Goal: Complete application form

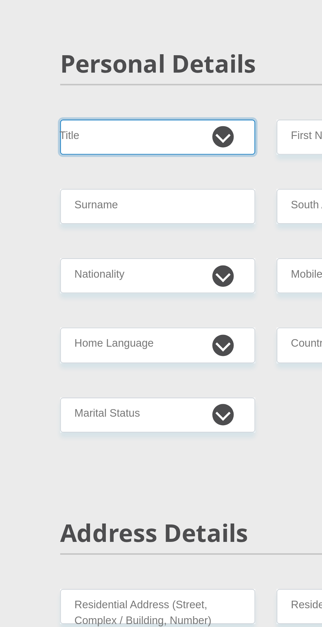
click at [144, 142] on select "Mr Ms Mrs Dr [PERSON_NAME]" at bounding box center [111, 138] width 90 height 16
select select "Ms"
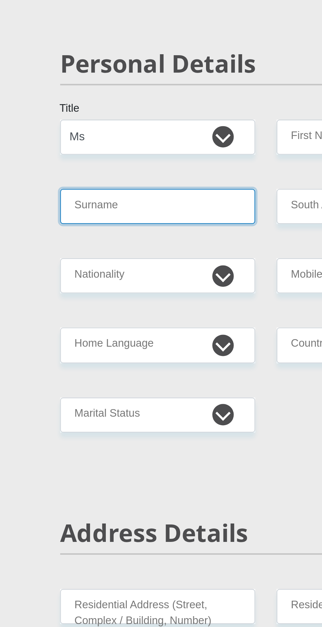
click at [115, 169] on input "Surname" at bounding box center [111, 170] width 90 height 16
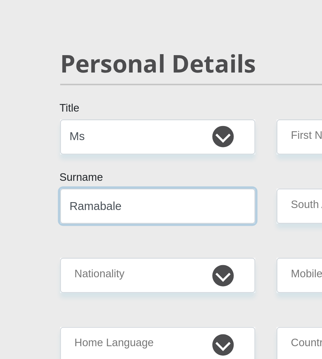
type input "Ramabale"
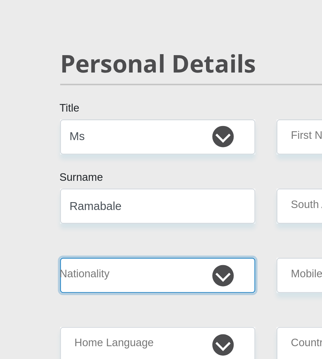
click at [145, 206] on select "[GEOGRAPHIC_DATA] [GEOGRAPHIC_DATA] [GEOGRAPHIC_DATA] [GEOGRAPHIC_DATA] [GEOGRA…" at bounding box center [111, 202] width 90 height 16
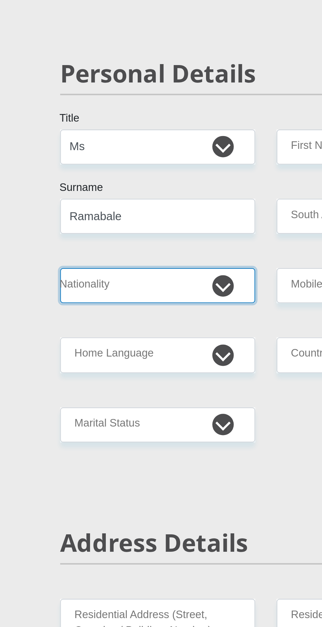
select select "ZAF"
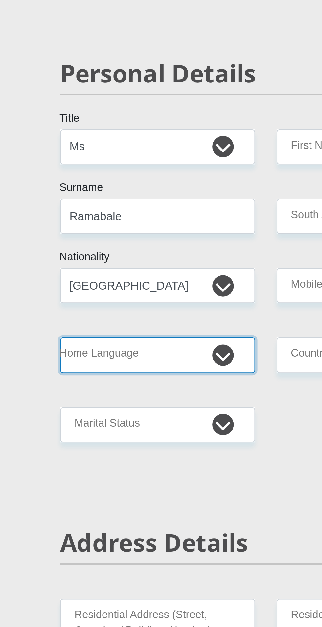
click at [142, 237] on select "Afrikaans English Sepedi South Ndebele Southern Sotho Swati Tsonga Tswana Venda…" at bounding box center [111, 234] width 90 height 16
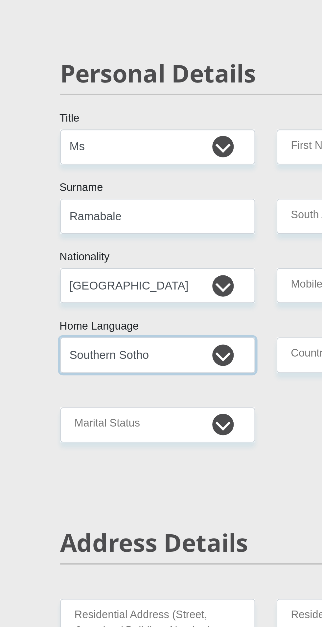
click at [141, 234] on select "Afrikaans English Sepedi South Ndebele Southern Sotho Swati Tsonga Tswana Venda…" at bounding box center [111, 234] width 90 height 16
select select "nso"
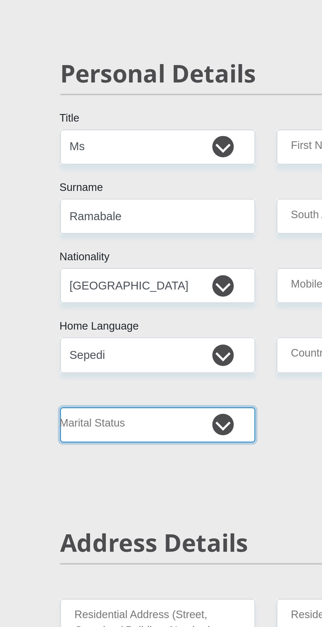
click at [144, 264] on select "Married ANC Single Divorced Widowed Married COP or Customary Law" at bounding box center [111, 266] width 90 height 16
select select "5"
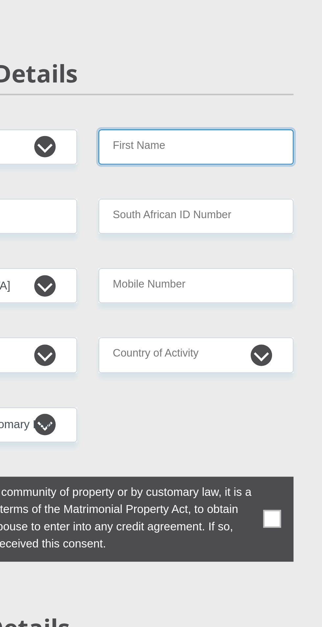
click at [192, 137] on input "First Name" at bounding box center [211, 138] width 90 height 16
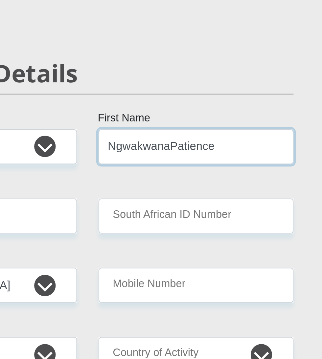
click at [201, 139] on input "NgwakwanaPatience" at bounding box center [211, 138] width 90 height 16
type input "NgwakwanaPatience"
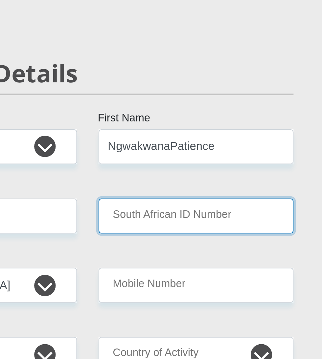
click at [231, 172] on input "South African ID Number" at bounding box center [211, 170] width 90 height 16
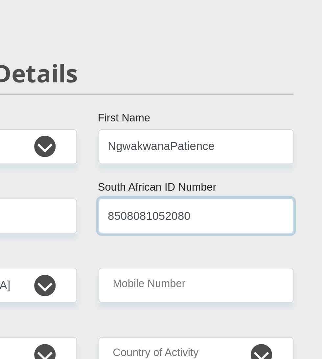
type input "8508081052080"
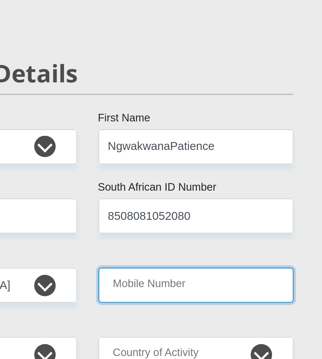
click at [184, 203] on input "Mobile Number" at bounding box center [211, 202] width 90 height 16
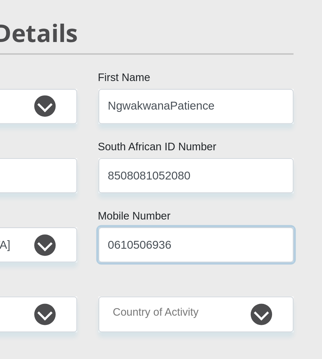
type input "0610506936"
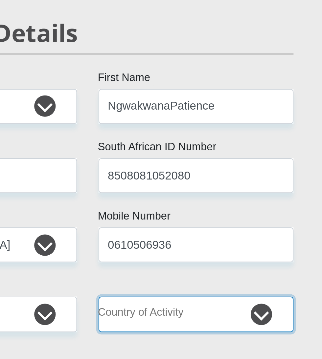
click at [238, 238] on select "[GEOGRAPHIC_DATA] [GEOGRAPHIC_DATA] [GEOGRAPHIC_DATA] [GEOGRAPHIC_DATA] [GEOGRA…" at bounding box center [211, 234] width 90 height 16
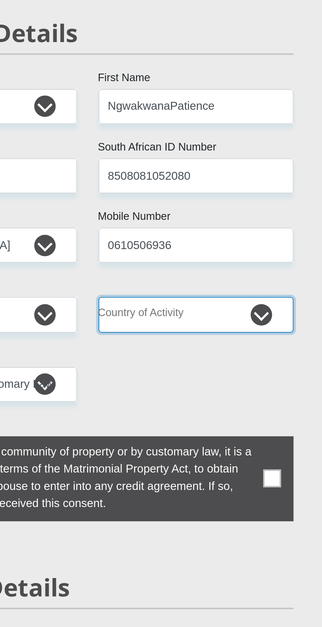
select select "ZAF"
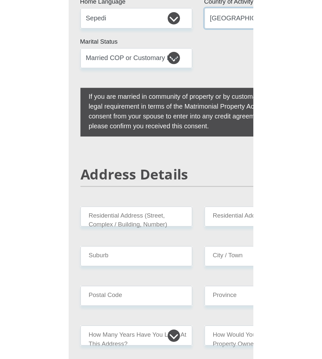
scroll to position [122, 0]
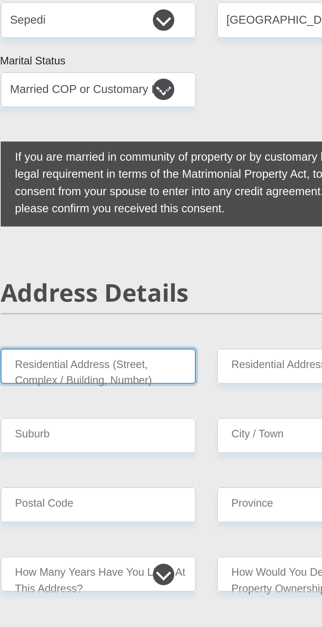
click at [141, 275] on input "Residential Address (Street, Complex / Building, Number)" at bounding box center [111, 272] width 90 height 16
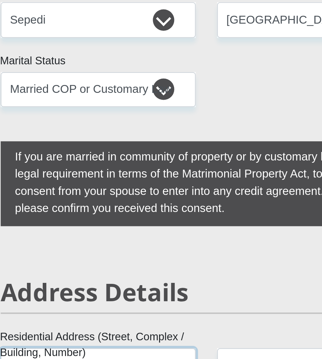
scroll to position [0, 1]
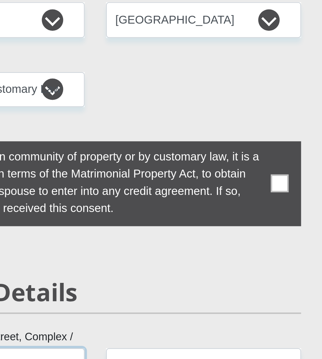
type input "[STREET_ADDRESS][PERSON_NAME][PERSON_NAME] germiston"
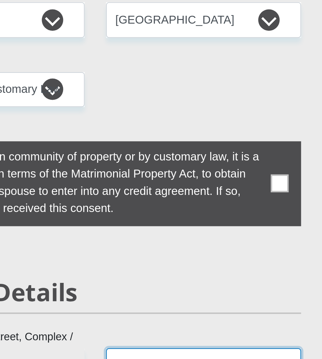
click at [190, 272] on input "Residential Address(Optional)" at bounding box center [211, 272] width 90 height 16
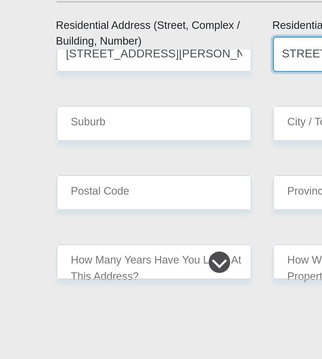
scroll to position [191, 0]
type input "[STREET_ADDRESS][PERSON_NAME][PERSON_NAME]"
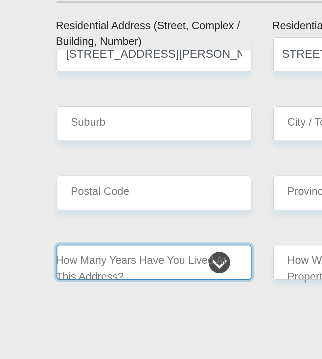
click at [143, 301] on select "less than 1 year 1-3 years 3-5 years 5+ years" at bounding box center [111, 298] width 90 height 16
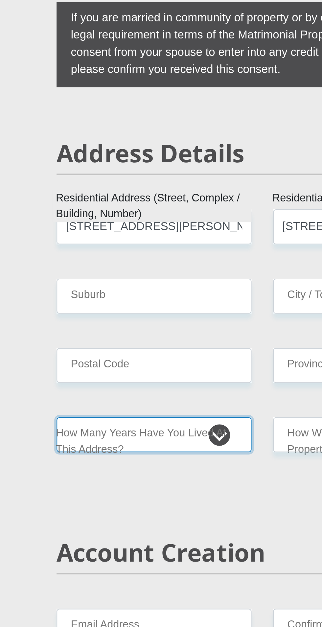
select select "5"
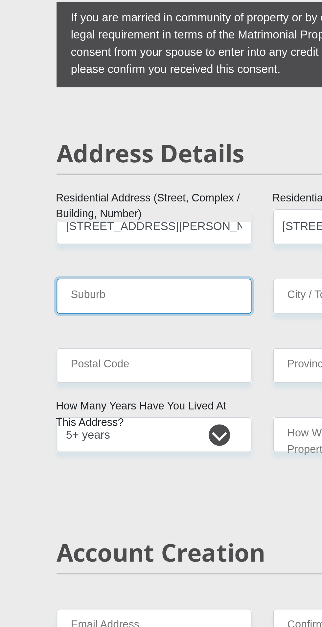
click at [87, 233] on input "Suburb" at bounding box center [111, 234] width 90 height 16
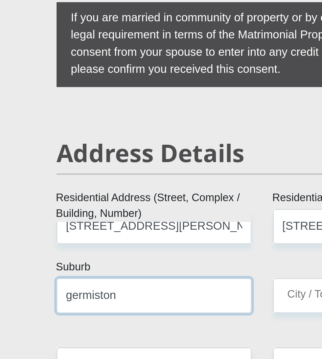
type input "germiston"
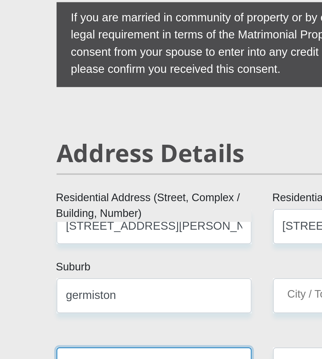
click at [87, 264] on input "Postal Code" at bounding box center [111, 266] width 90 height 16
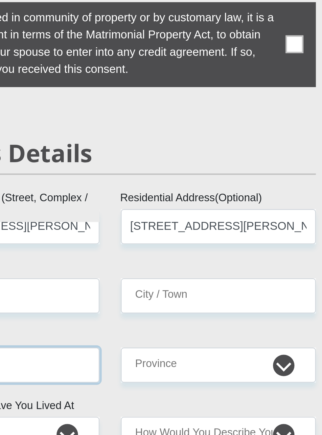
type input "2014"
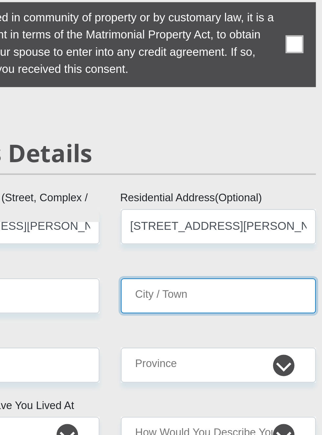
click at [196, 233] on input "City / Town" at bounding box center [211, 234] width 90 height 16
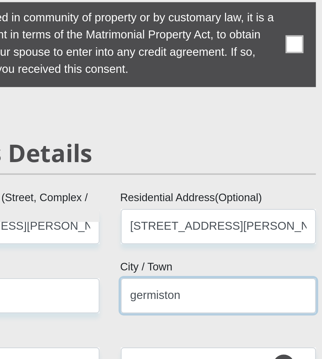
type input "germiston"
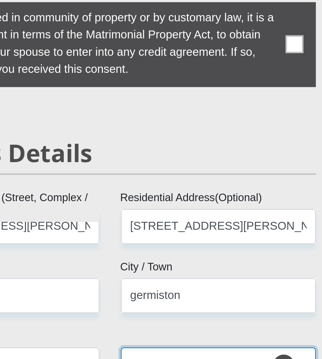
click at [246, 264] on select "Eastern Cape Free State [GEOGRAPHIC_DATA] [GEOGRAPHIC_DATA][DATE] [GEOGRAPHIC_D…" at bounding box center [211, 266] width 90 height 16
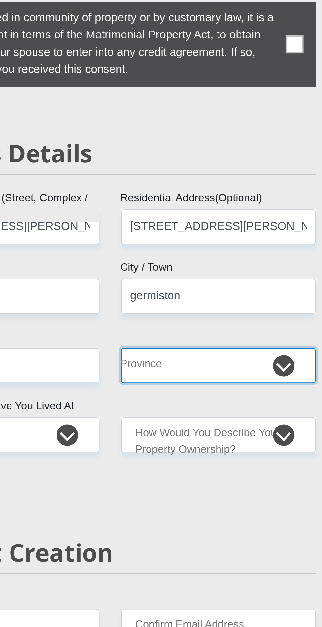
select select "Gauteng"
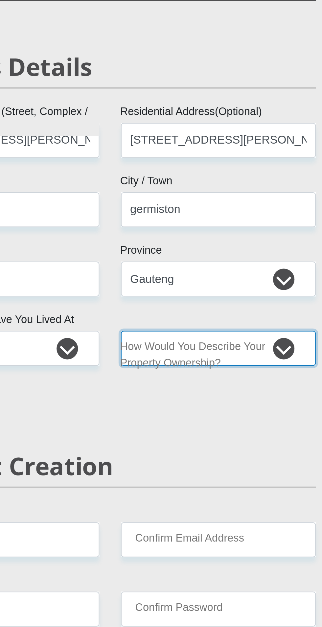
click at [242, 301] on select "Owned Rented Family Owned Company Dwelling" at bounding box center [211, 298] width 90 height 16
select select "Rented"
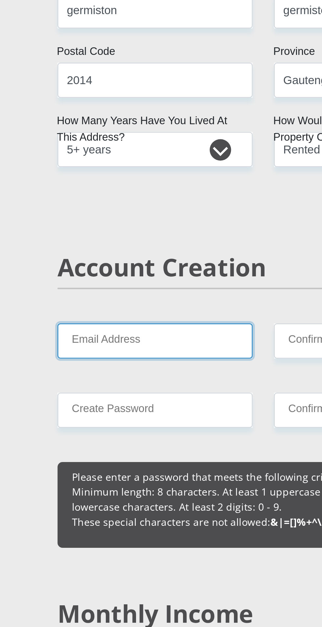
click at [102, 385] on input "Email Address" at bounding box center [111, 386] width 90 height 16
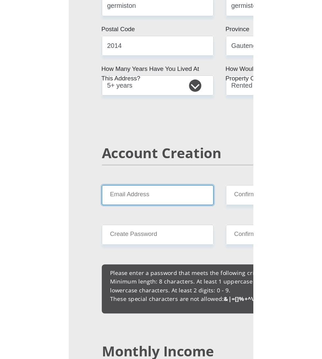
scroll to position [199, 0]
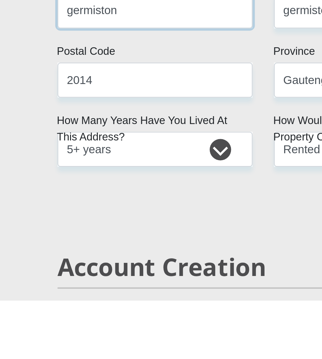
click at [101, 228] on input "germiston" at bounding box center [111, 226] width 90 height 16
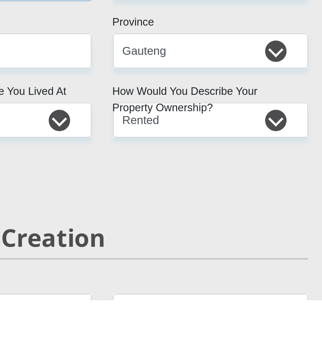
scroll to position [213, 0]
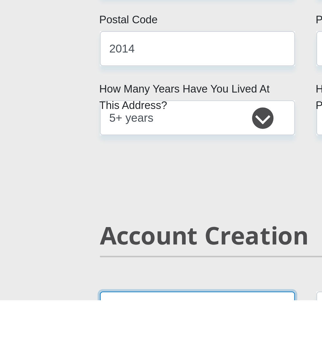
click at [86, 364] on input "Email Address" at bounding box center [111, 363] width 90 height 16
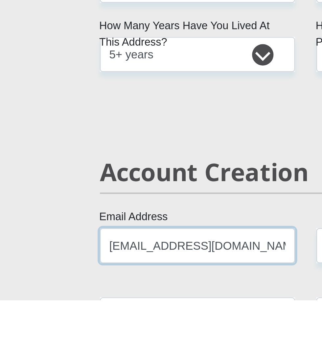
scroll to position [243, 0]
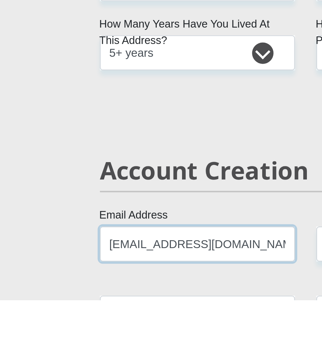
type input "[EMAIL_ADDRESS][DOMAIN_NAME]"
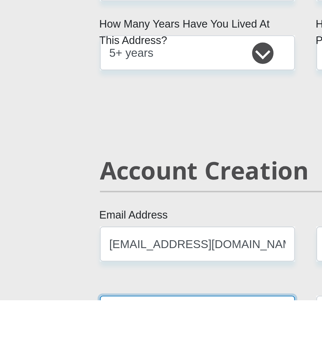
click at [83, 367] on input "Create Password" at bounding box center [111, 365] width 90 height 16
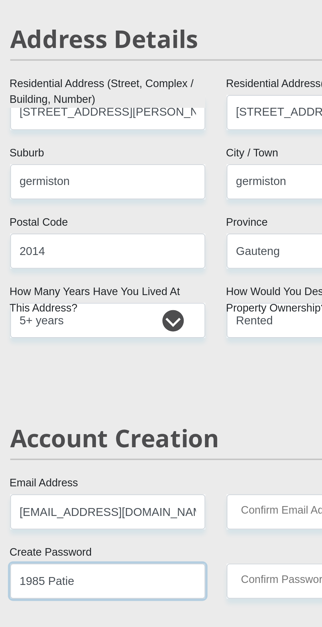
type input "1985 Patie"
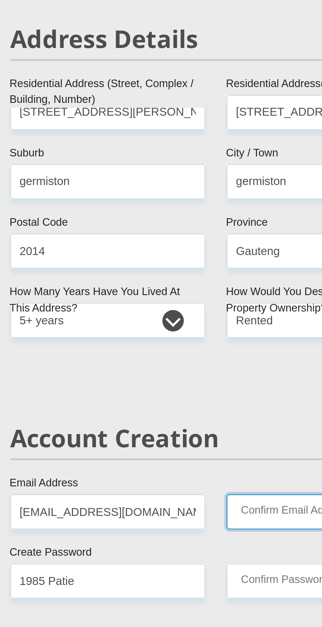
click at [188, 336] on input "Confirm Email Address" at bounding box center [211, 333] width 90 height 16
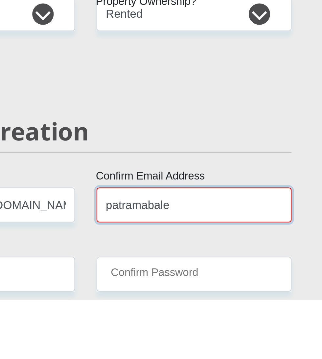
scroll to position [261, 0]
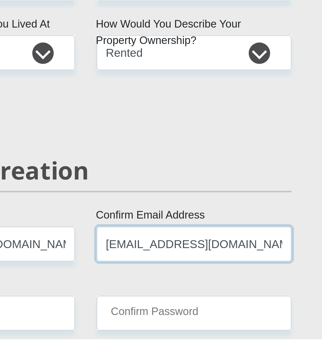
type input "[EMAIL_ADDRESS][DOMAIN_NAME]"
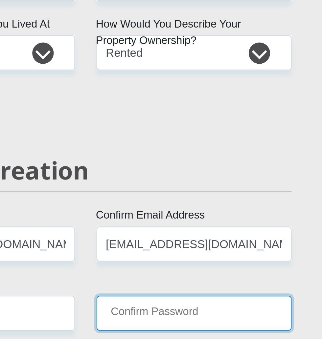
click at [186, 344] on input "Confirm Password" at bounding box center [211, 347] width 90 height 16
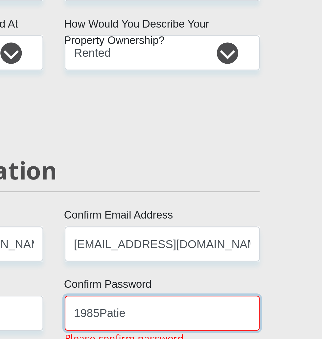
click at [181, 346] on input "1985Patie" at bounding box center [211, 347] width 90 height 16
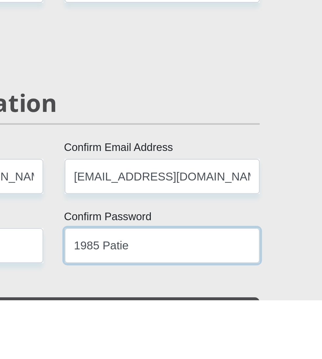
scroll to position [276, 0]
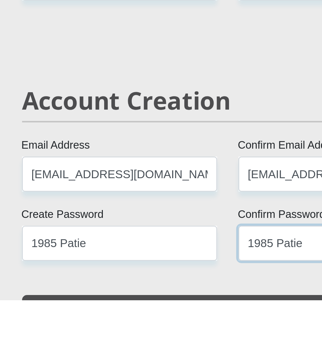
type input "1985 Patie"
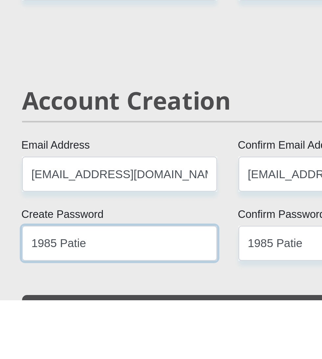
click at [84, 335] on input "1985 Patie" at bounding box center [111, 333] width 90 height 16
type input "1985.Patie"
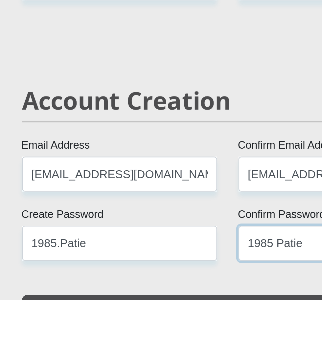
click at [184, 336] on input "1985 Patie" at bounding box center [211, 333] width 90 height 16
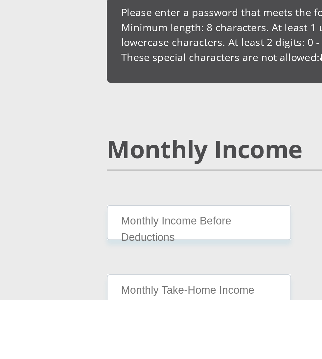
scroll to position [425, 0]
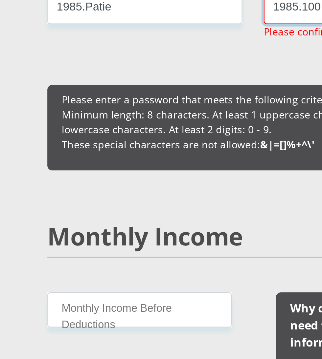
type input "1985.100Patie"
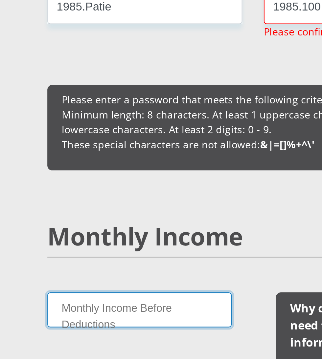
click at [83, 322] on input "Monthly Income Before Deductions" at bounding box center [108, 324] width 85 height 16
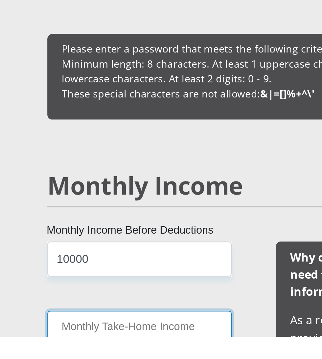
click at [82, 358] on input "Monthly Take-Home Income" at bounding box center [108, 355] width 85 height 16
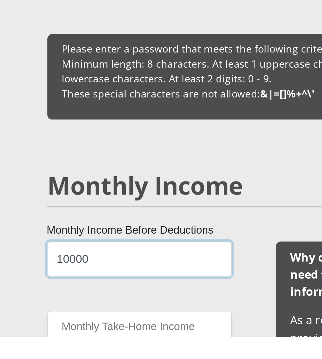
click at [88, 322] on input "10000" at bounding box center [108, 324] width 85 height 16
type input "1"
type input "12000"
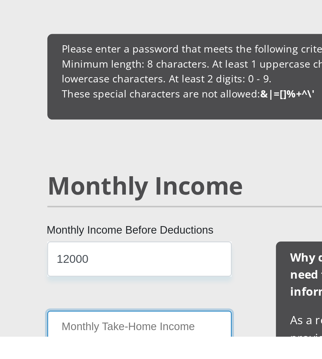
click at [83, 353] on input "Monthly Take-Home Income" at bounding box center [108, 355] width 85 height 16
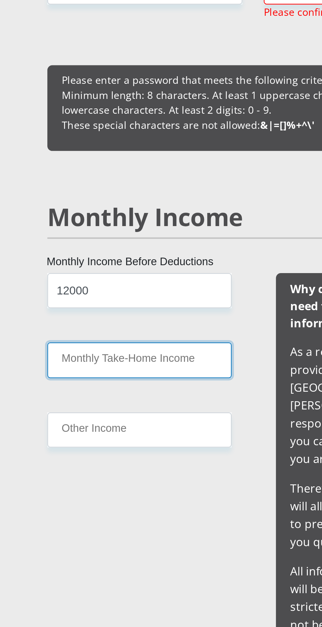
click at [79, 357] on input "Monthly Take-Home Income" at bounding box center [108, 355] width 85 height 16
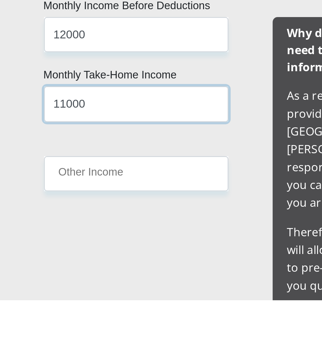
scroll to position [520, 0]
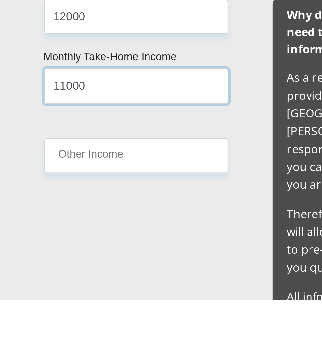
type input "11000"
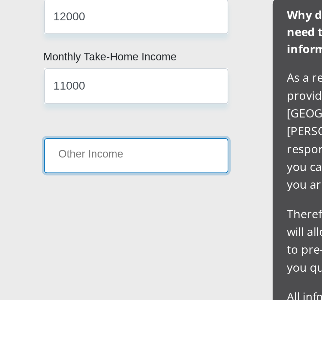
click at [90, 294] on input "Other Income" at bounding box center [108, 293] width 85 height 16
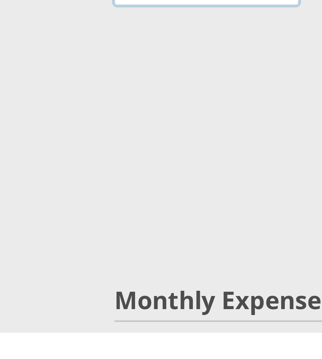
scroll to position [659, 0]
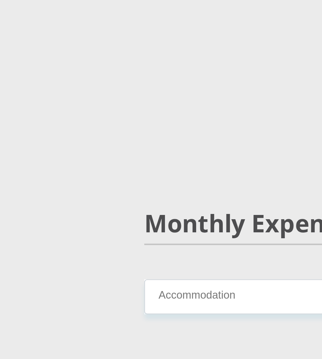
type input "0"
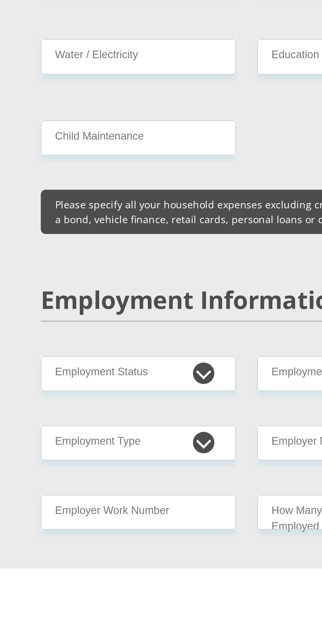
scroll to position [675, 0]
